Goal: Information Seeking & Learning: Learn about a topic

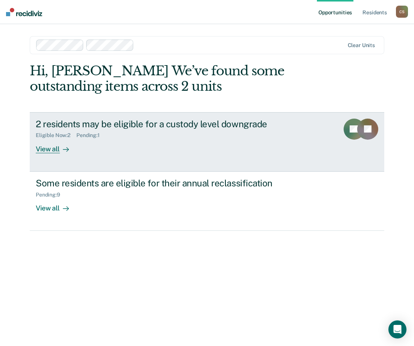
click at [158, 146] on div "2 residents may be eligible for a custody level downgrade Eligible Now : 2 Pend…" at bounding box center [177, 136] width 282 height 35
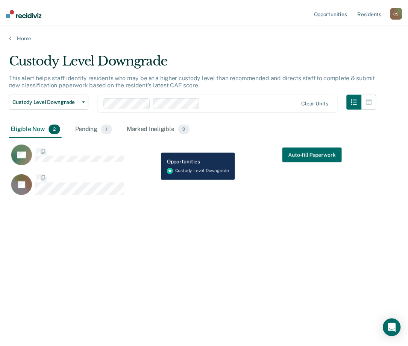
scroll to position [232, 390]
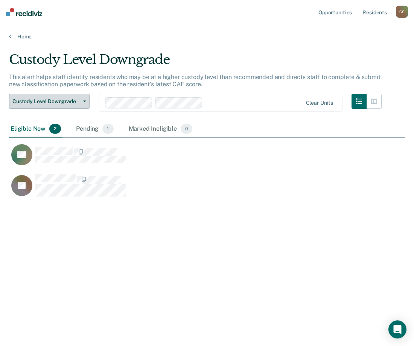
click at [74, 105] on button "Custody Level Downgrade" at bounding box center [49, 101] width 81 height 15
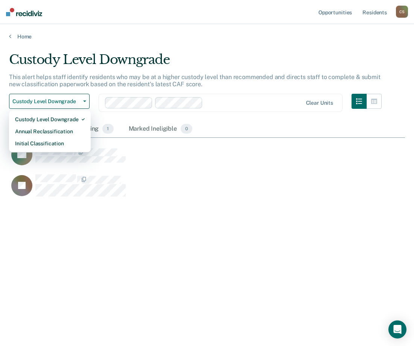
click at [241, 117] on div "Custody Level Downgrade Custody Level Downgrade Annual Reclassification Initial…" at bounding box center [195, 107] width 373 height 27
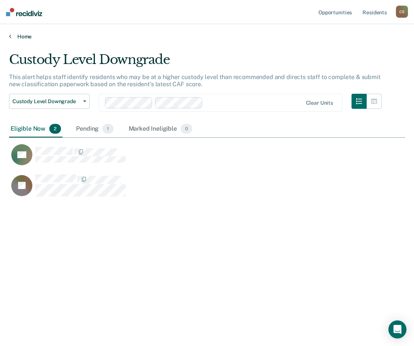
click at [26, 37] on link "Home" at bounding box center [207, 36] width 396 height 7
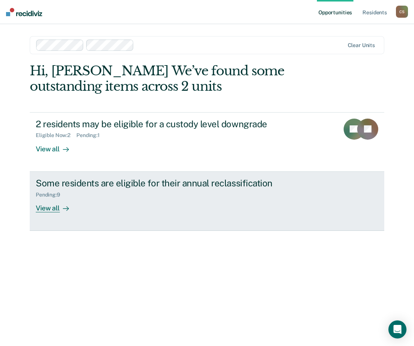
click at [107, 214] on link "Some residents are eligible for their annual reclassification Pending : 9 View …" at bounding box center [207, 201] width 355 height 59
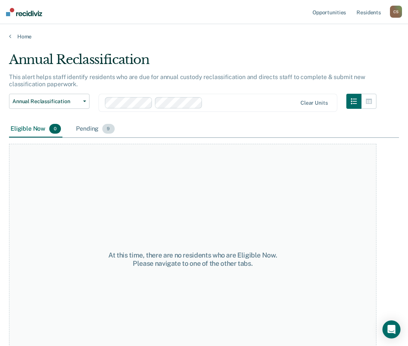
click at [89, 128] on div "Pending 9" at bounding box center [95, 129] width 41 height 17
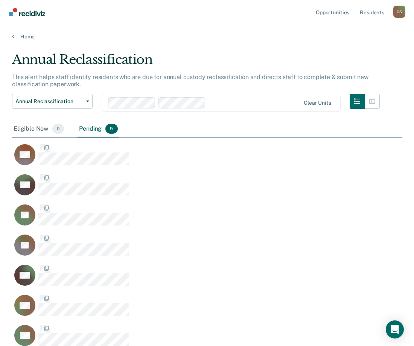
scroll to position [355, 385]
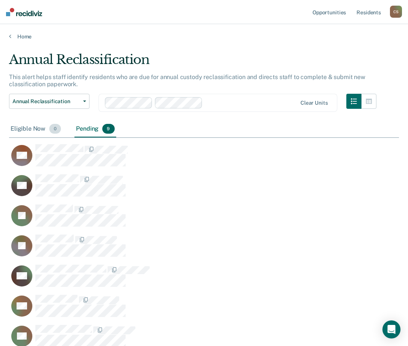
click at [43, 131] on div "Eligible Now 0" at bounding box center [35, 129] width 53 height 17
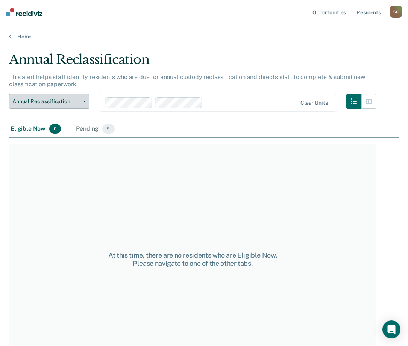
click at [47, 105] on button "Annual Reclassification" at bounding box center [49, 101] width 81 height 15
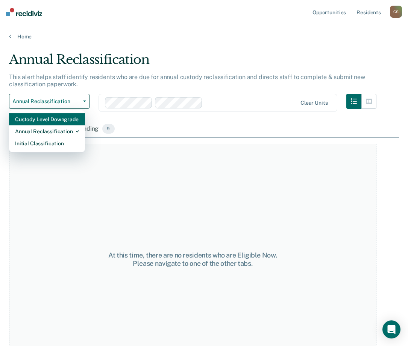
click at [57, 119] on div "Custody Level Downgrade" at bounding box center [47, 119] width 64 height 12
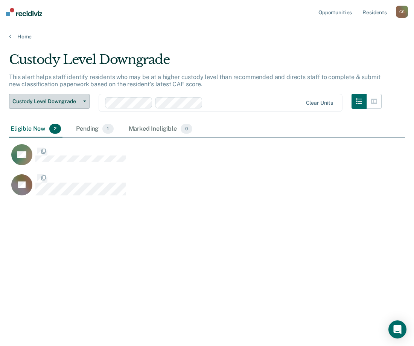
scroll to position [232, 390]
